Goal: Task Accomplishment & Management: Use online tool/utility

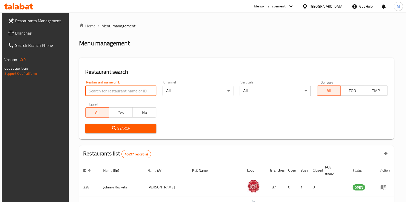
click at [104, 91] on input "search" at bounding box center [120, 91] width 71 height 10
type input "Dakshin Pure Veg Restaur"
click button "Search" at bounding box center [120, 128] width 71 height 9
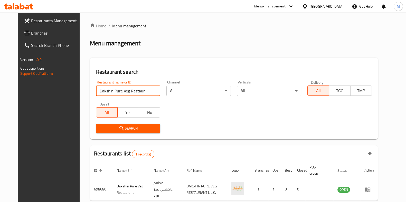
scroll to position [22, 0]
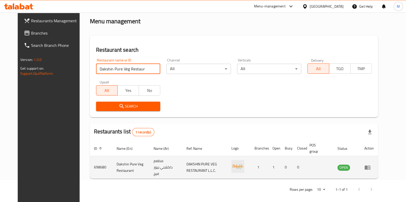
click at [370, 167] on icon "enhanced table" at bounding box center [367, 168] width 6 height 4
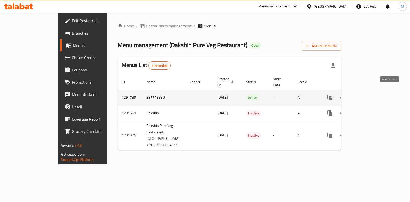
click at [370, 95] on icon "enhanced table" at bounding box center [367, 97] width 5 height 5
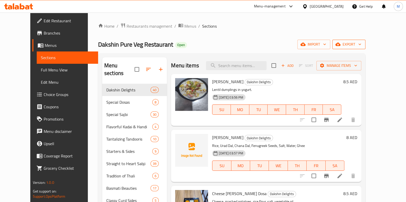
click at [361, 44] on span "export" at bounding box center [348, 44] width 25 height 6
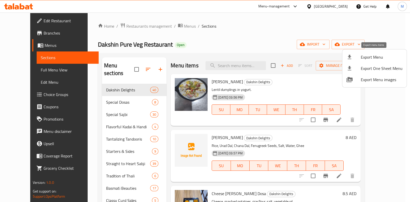
click at [366, 57] on span "Export Menu" at bounding box center [382, 57] width 42 height 6
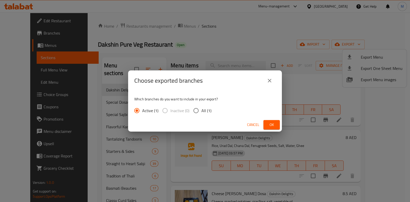
click at [274, 122] on span "Ok" at bounding box center [272, 125] width 8 height 6
